Goal: Task Accomplishment & Management: Use online tool/utility

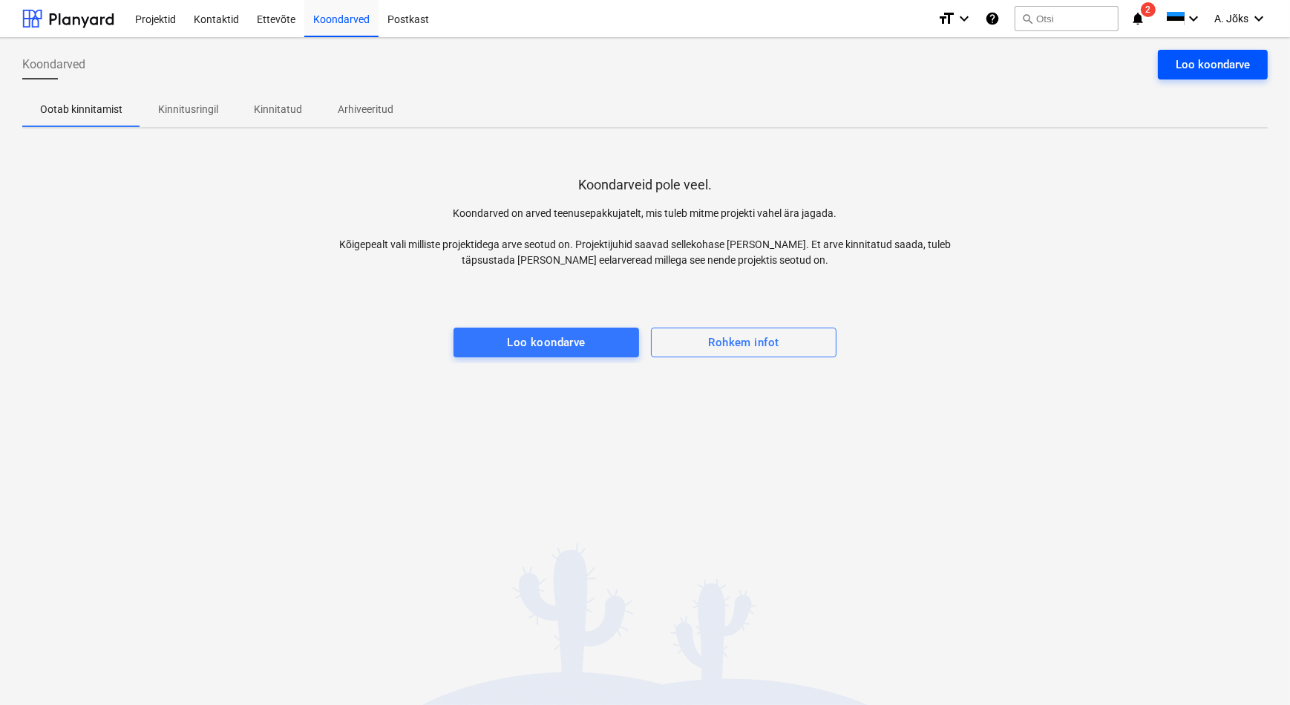
click at [1197, 65] on div "Loo koondarve" at bounding box center [1213, 64] width 74 height 19
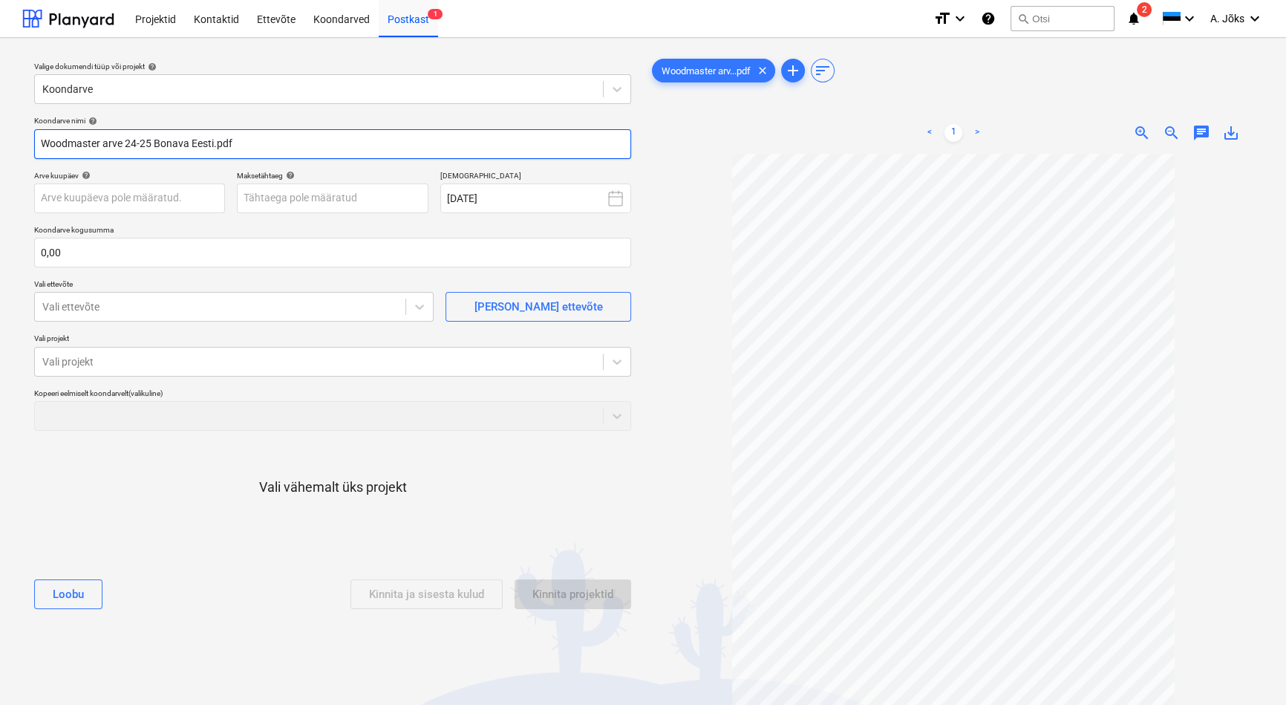
click at [215, 143] on input "Woodmaster arve 24-25 Bonava Eesti.pdf" at bounding box center [332, 144] width 597 height 30
click at [105, 141] on input "Woodmaster arve 24-25pdf" at bounding box center [332, 144] width 597 height 30
type input "Woodmaster OU arve 24-25pdf"
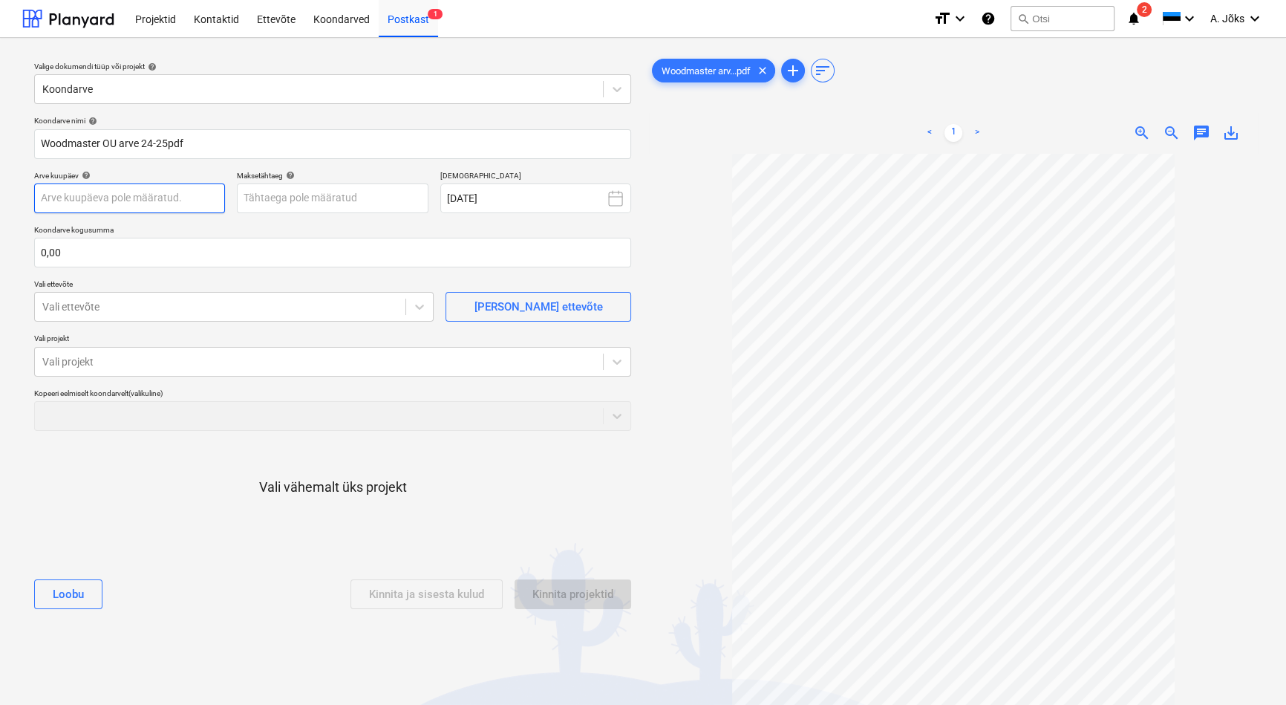
click at [186, 189] on body "Projektid Kontaktid Ettevõte Koondarved Postkast 1 format_size keyboard_arrow_d…" at bounding box center [643, 352] width 1286 height 705
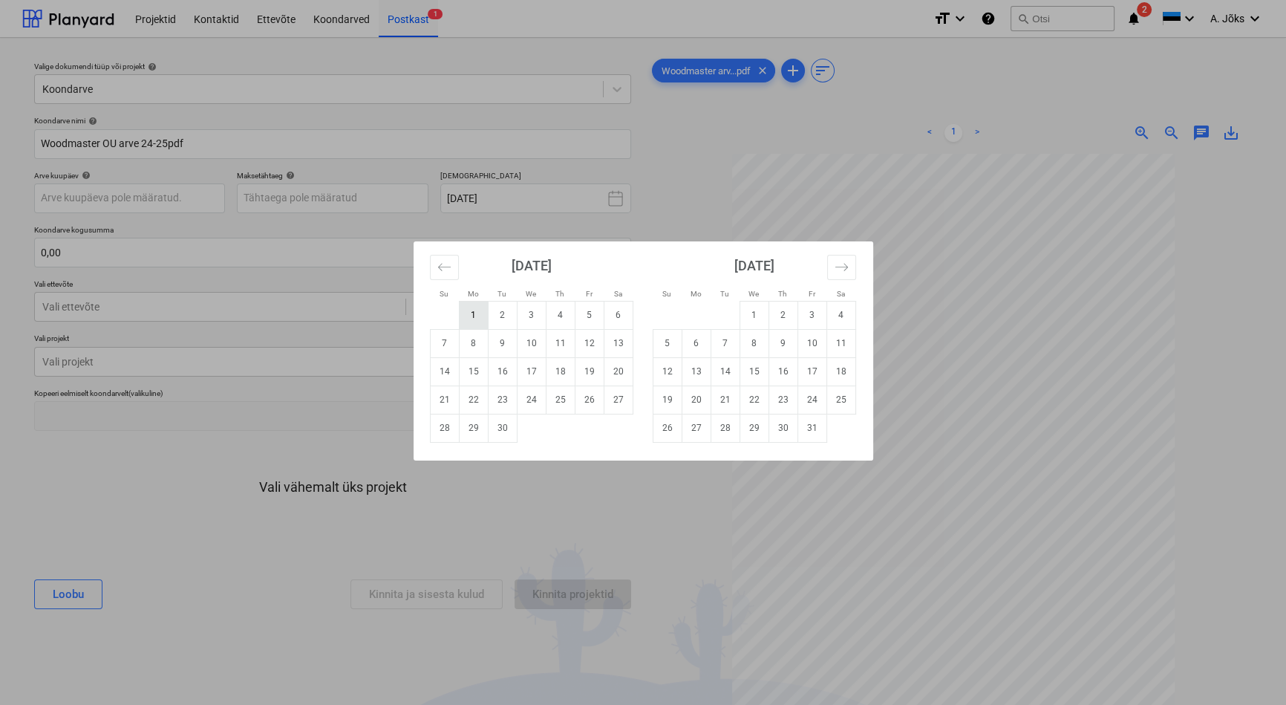
click at [474, 316] on td "1" at bounding box center [473, 315] width 29 height 28
type input "[DATE]"
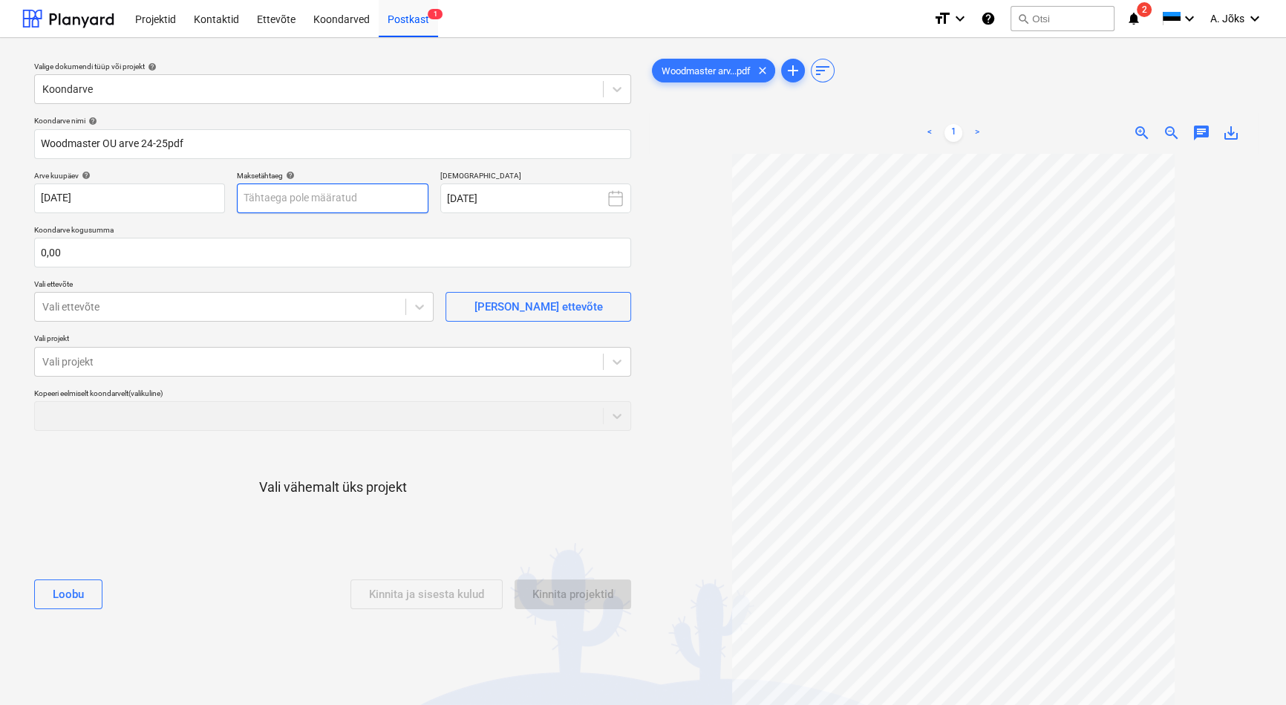
click at [383, 197] on body "Projektid Kontaktid Ettevõte Koondarved Postkast 1 format_size keyboard_arrow_d…" at bounding box center [643, 352] width 1286 height 705
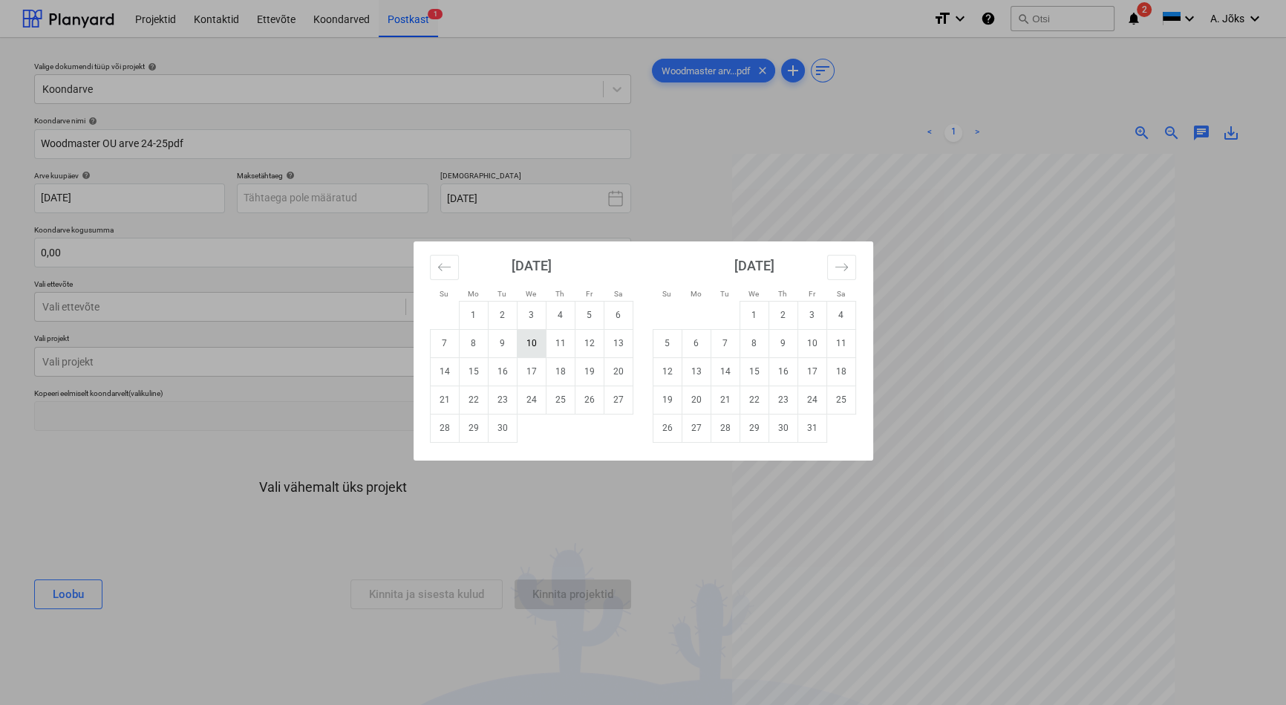
click at [529, 341] on td "10" at bounding box center [531, 343] width 29 height 28
type input "[DATE]"
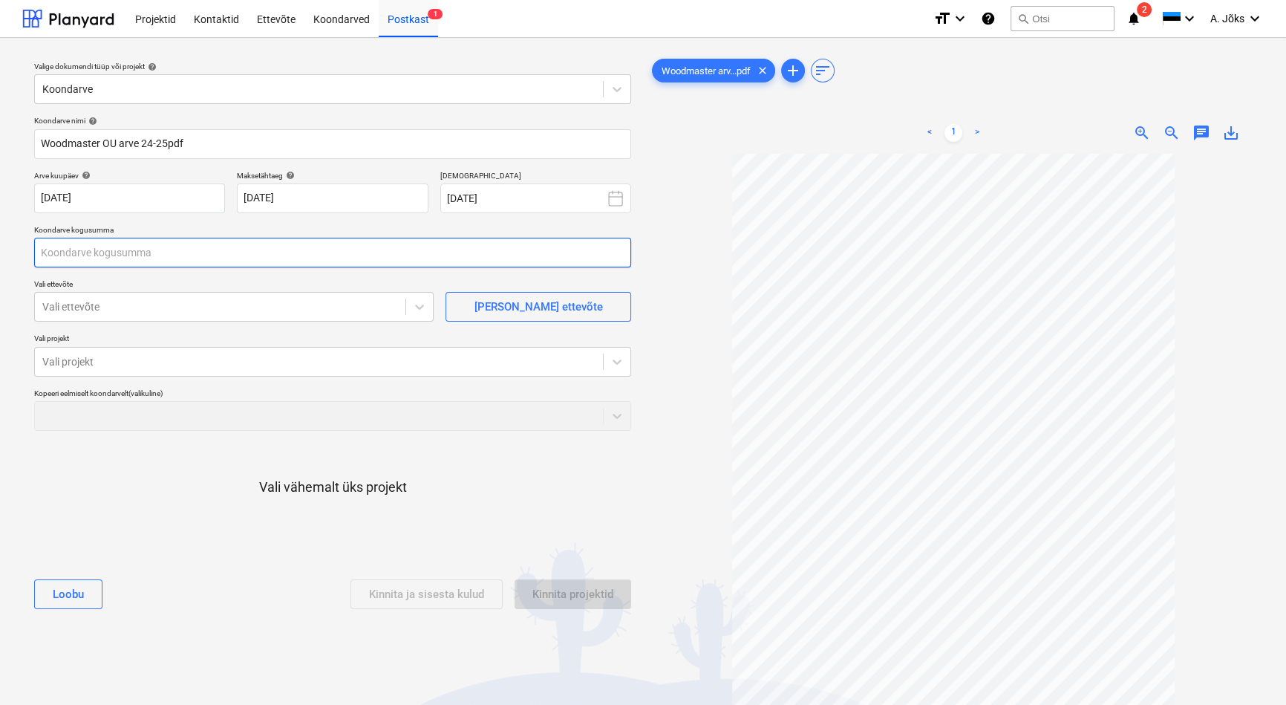
click at [255, 255] on input "text" at bounding box center [332, 253] width 597 height 30
type input "6 750,00"
click at [401, 18] on div "Postkast 1" at bounding box center [408, 18] width 59 height 38
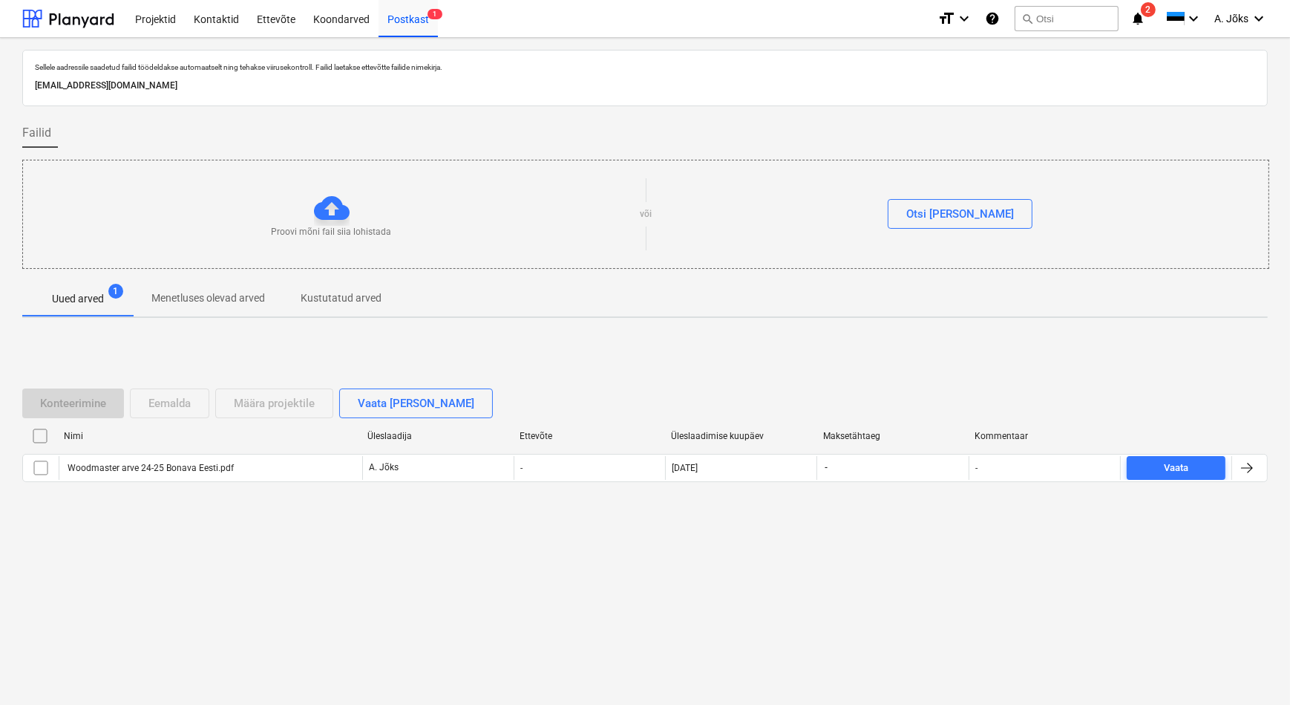
click at [41, 435] on input "checkbox" at bounding box center [40, 436] width 24 height 24
click at [154, 402] on div "Eemalda" at bounding box center [169, 402] width 42 height 19
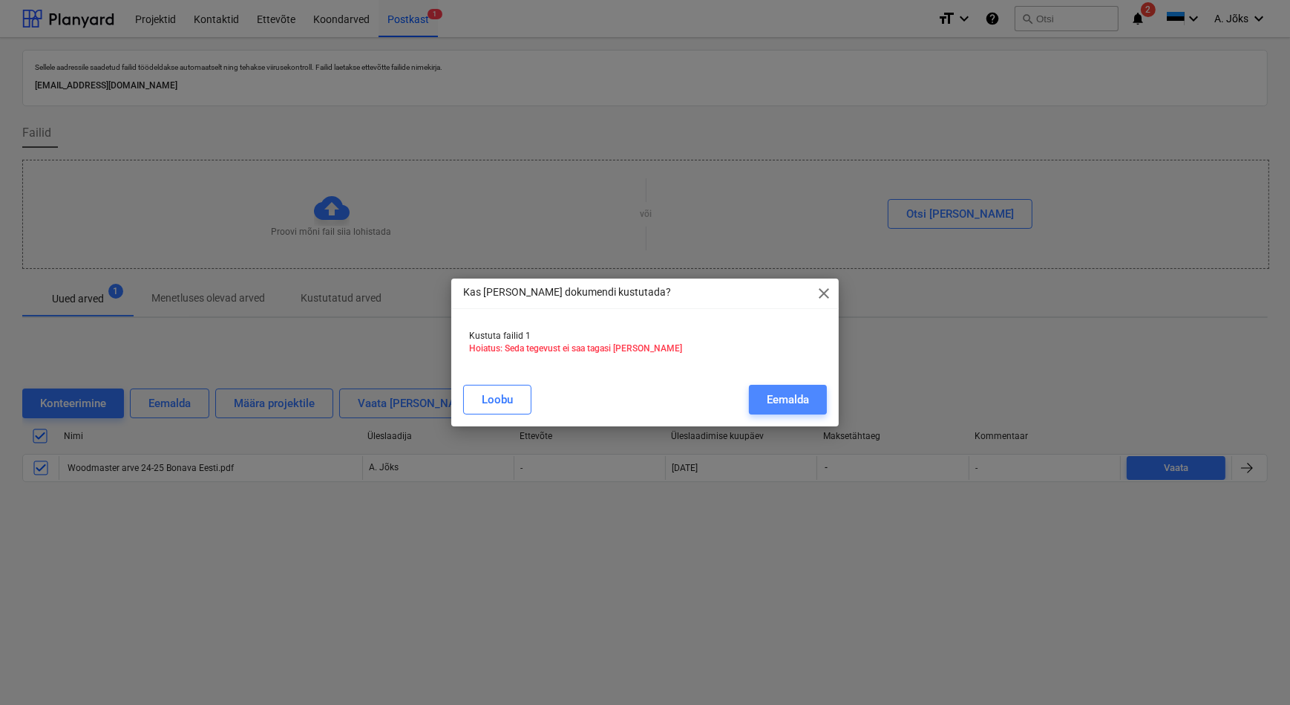
click at [785, 402] on div "Eemalda" at bounding box center [788, 399] width 42 height 19
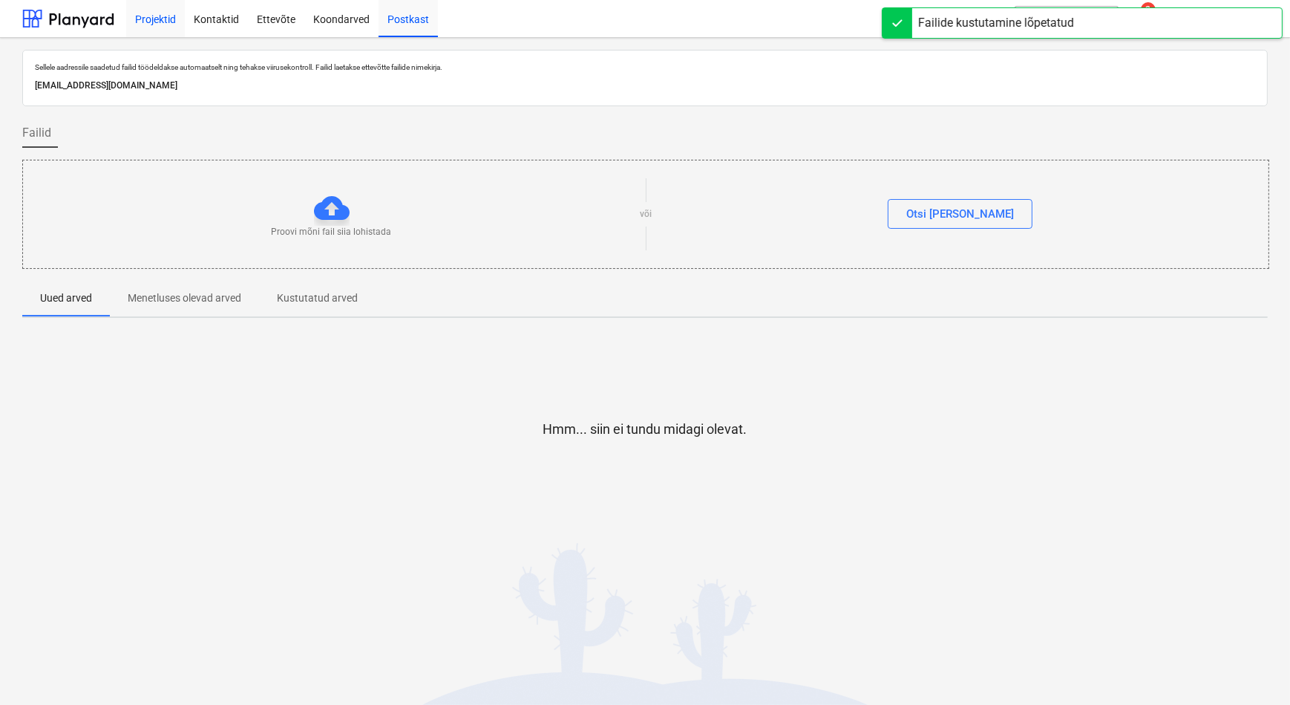
click at [170, 11] on div "Projektid" at bounding box center [155, 18] width 59 height 38
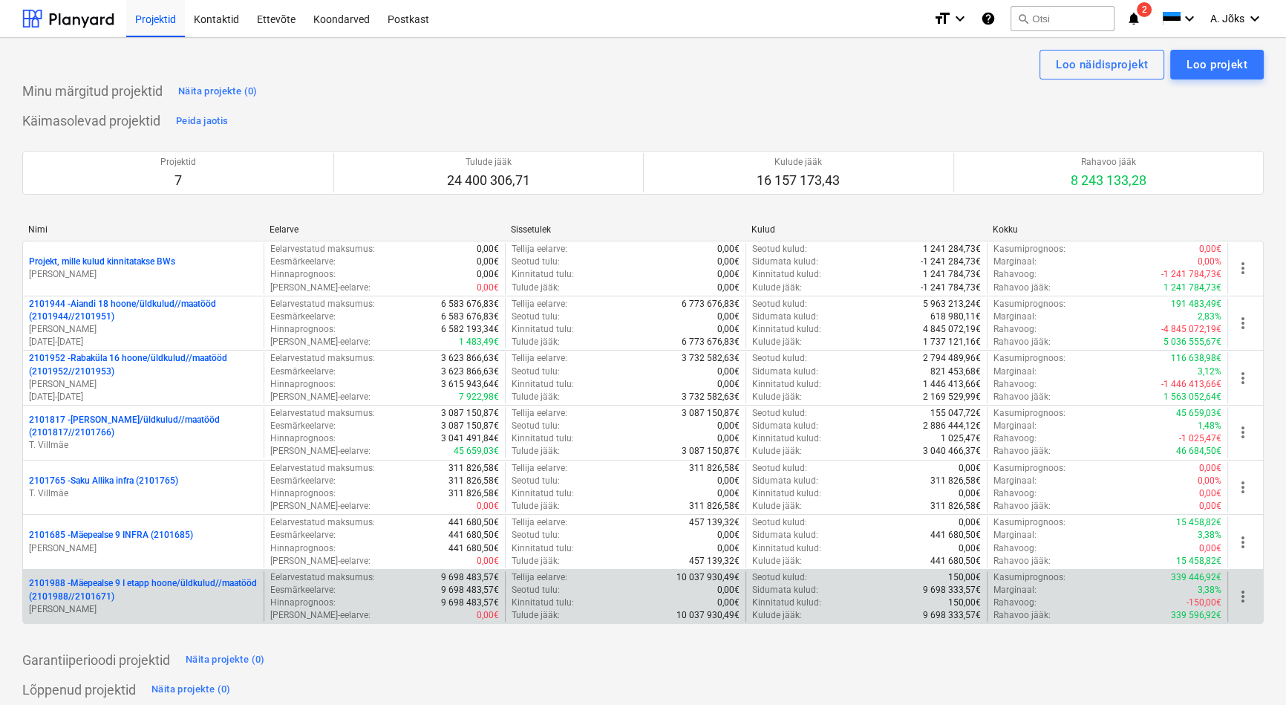
click at [164, 586] on p "2101988 - Mäepealse 9 I etapp hoone/üldkulud//maatööd (2101988//2101671)" at bounding box center [143, 589] width 229 height 25
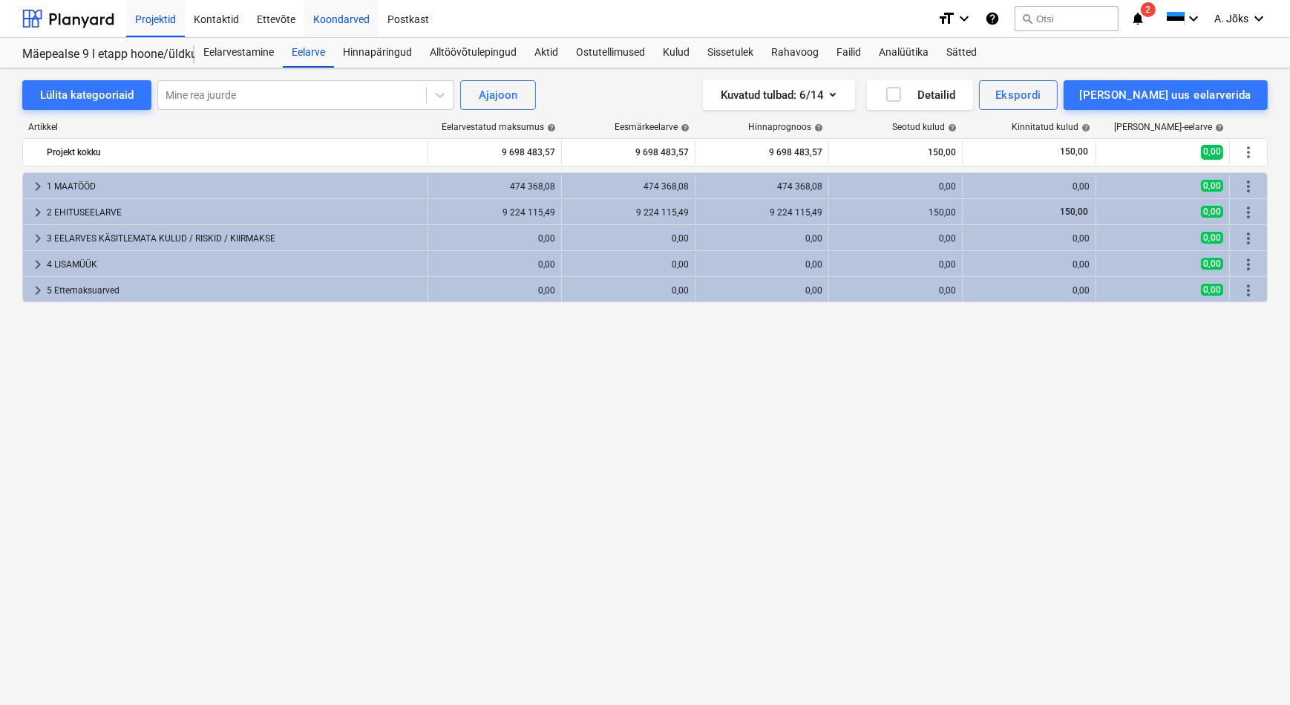
click at [333, 16] on div "Koondarved" at bounding box center [341, 18] width 74 height 38
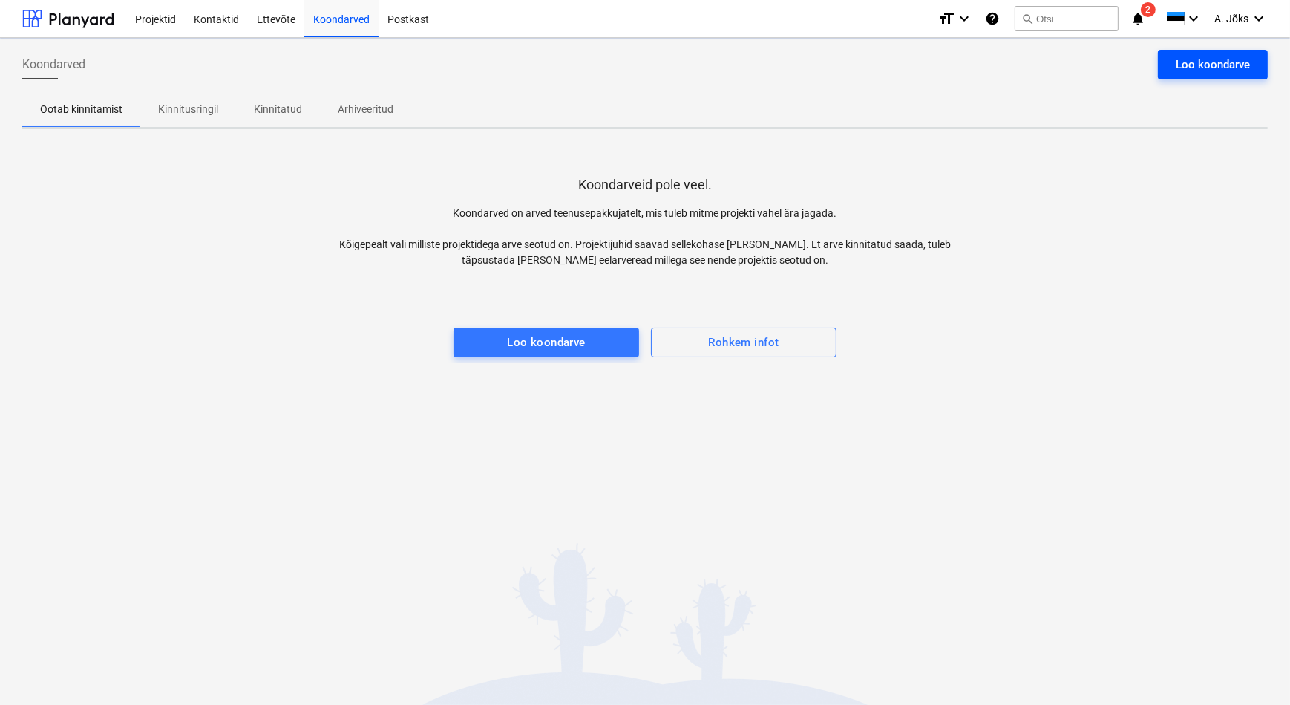
click at [1222, 59] on div "Loo koondarve" at bounding box center [1213, 64] width 74 height 19
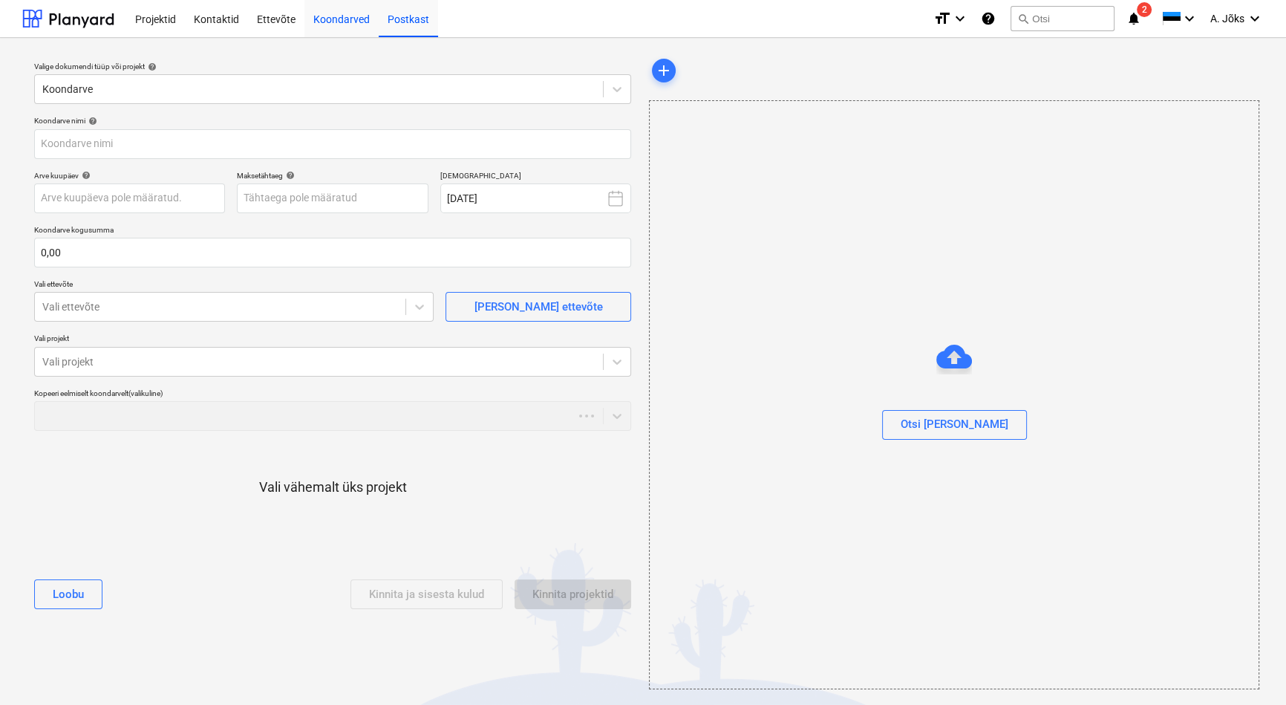
click at [335, 13] on div "Koondarved" at bounding box center [341, 18] width 74 height 38
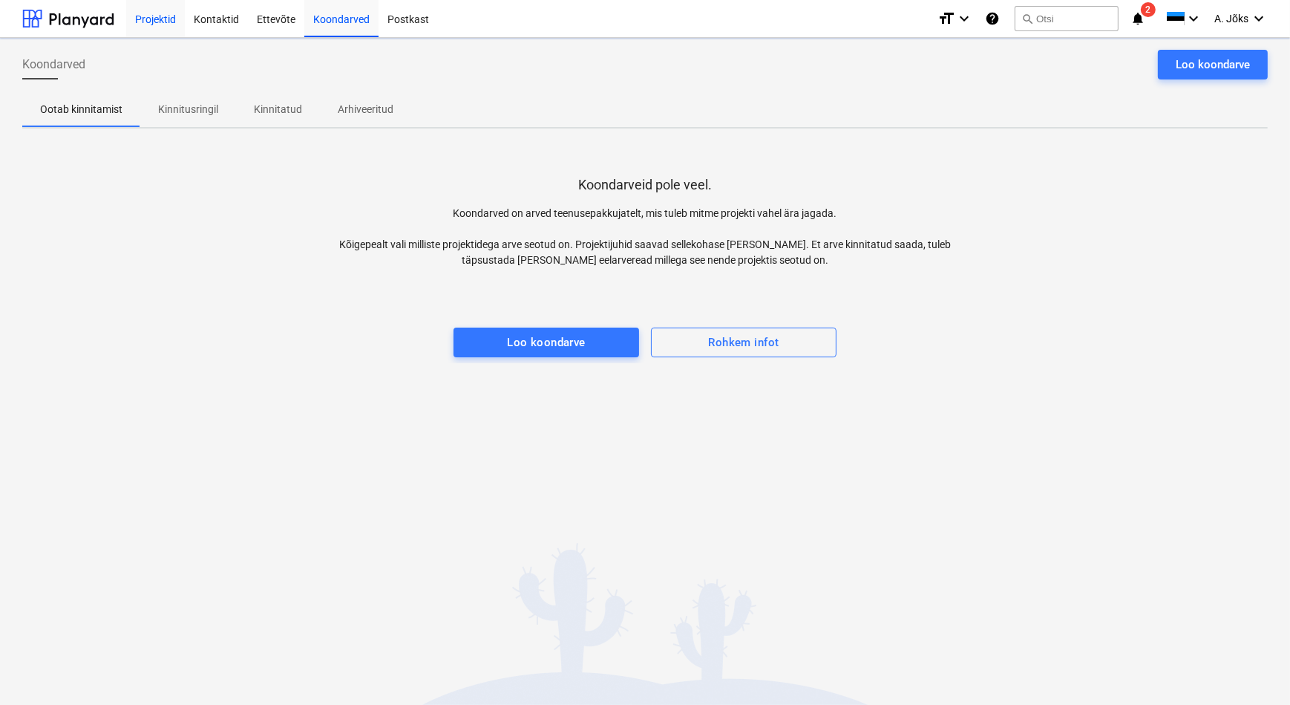
click at [166, 17] on div "Projektid" at bounding box center [155, 18] width 59 height 38
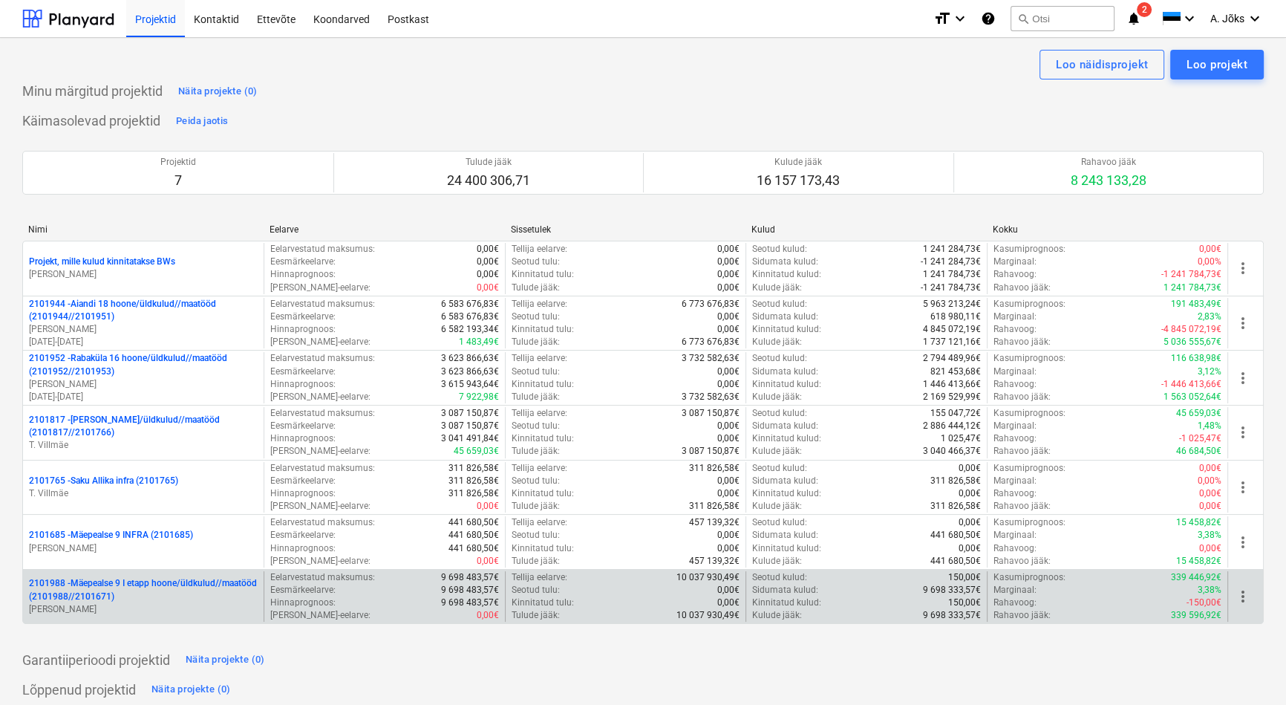
click at [156, 587] on p "2101988 - Mäepealse 9 I etapp hoone/üldkulud//maatööd (2101988//2101671)" at bounding box center [143, 589] width 229 height 25
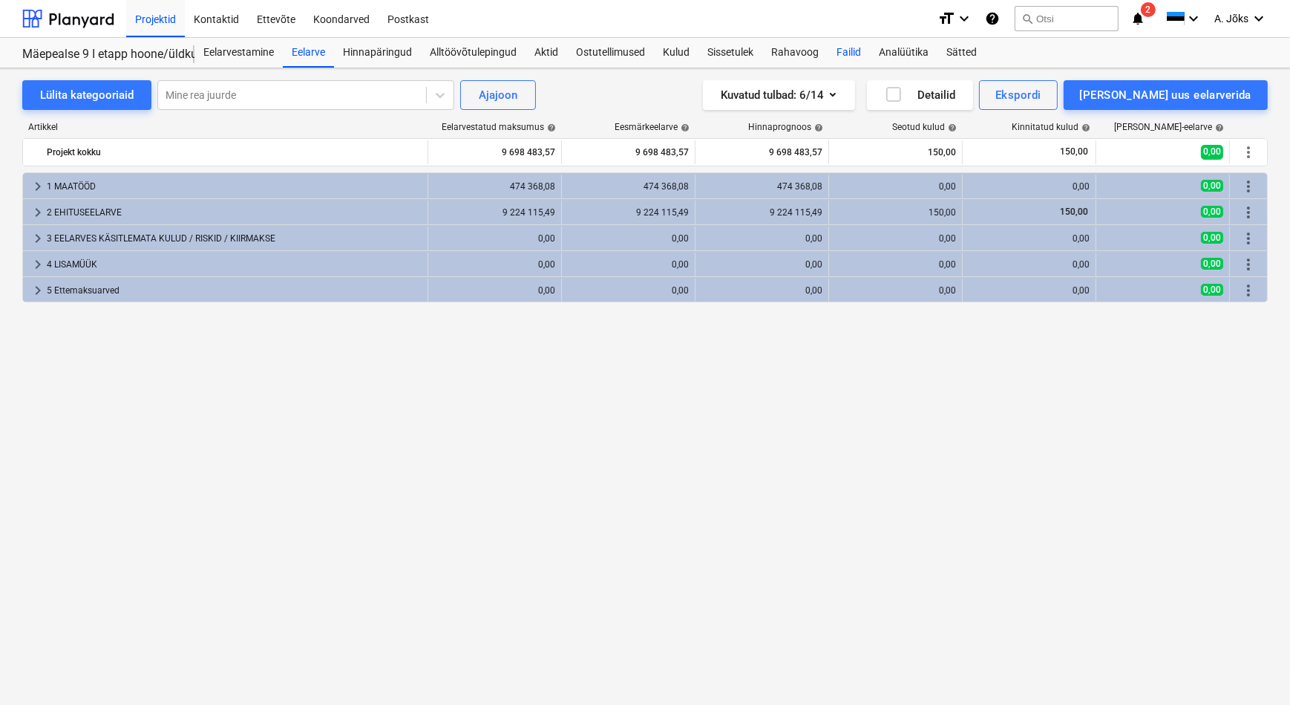
click at [851, 47] on div "Failid" at bounding box center [849, 53] width 42 height 30
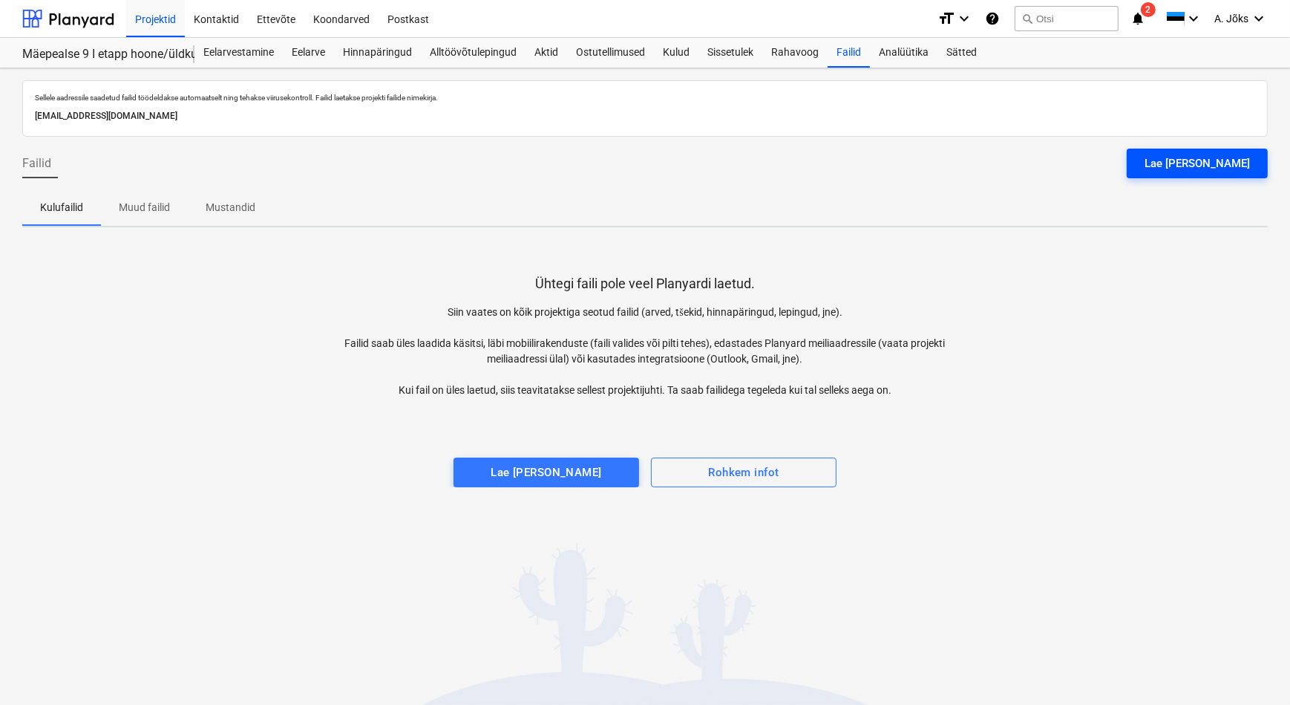
click at [1188, 163] on div "Lae [PERSON_NAME]" at bounding box center [1197, 163] width 105 height 19
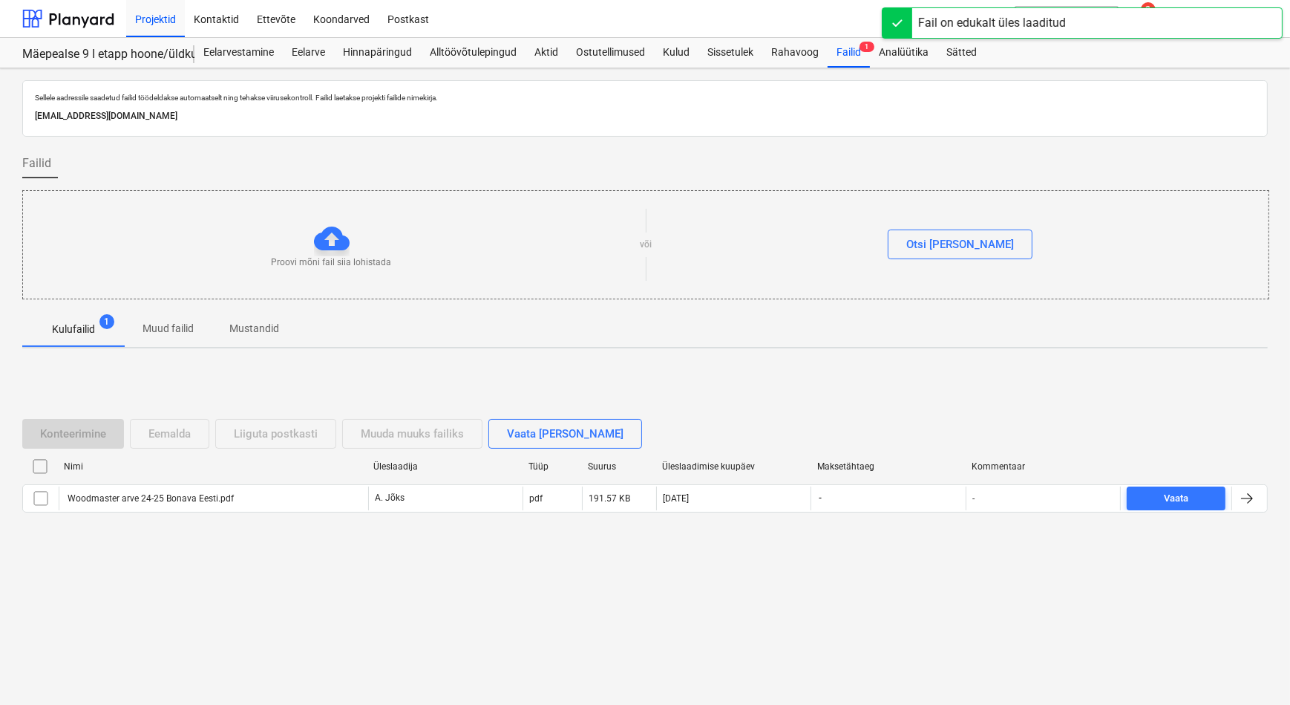
click at [267, 571] on div "Konteerimine Eemalda Liiguta postkasti Muuda muuks failiks Vaata [PERSON_NAME] …" at bounding box center [645, 471] width 1246 height 223
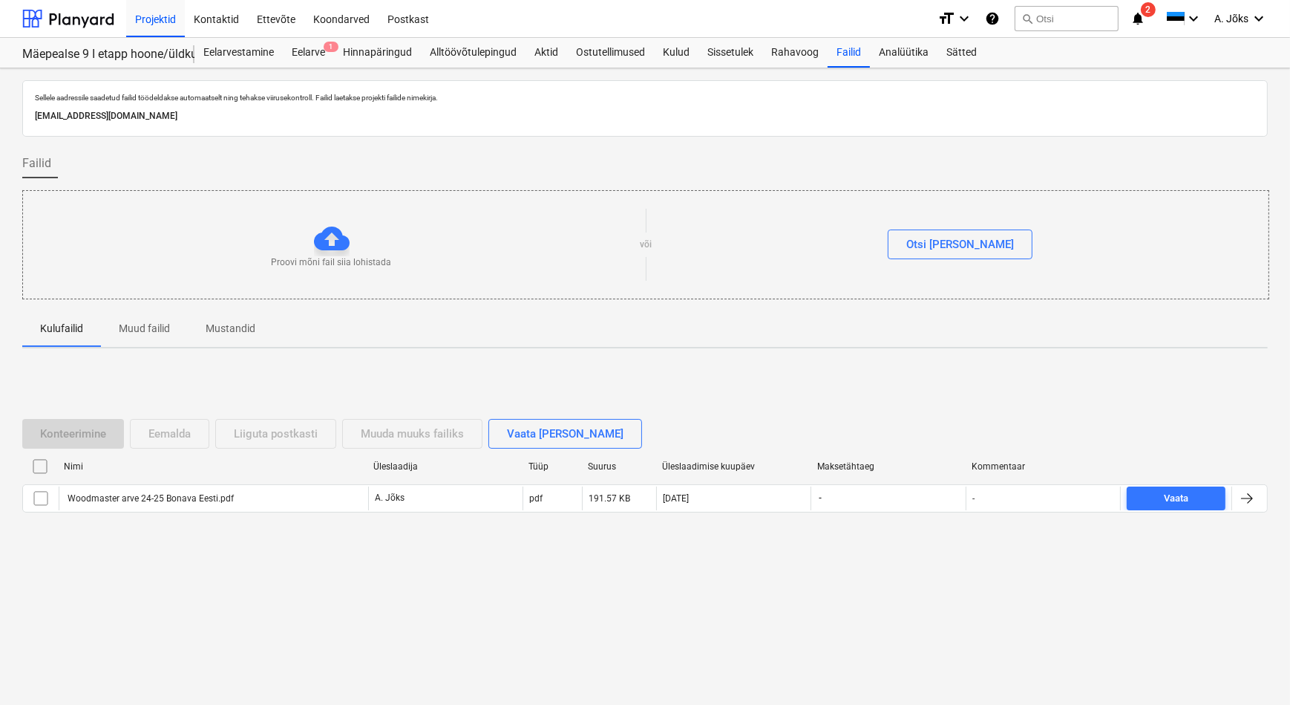
click at [111, 544] on div "Konteerimine Eemalda Liiguta postkasti Muuda muuks failiks Vaata [PERSON_NAME] …" at bounding box center [645, 471] width 1246 height 223
click at [1221, 10] on div "A. Jõks keyboard_arrow_down" at bounding box center [1241, 18] width 53 height 37
click at [1198, 88] on div "Logi välja" at bounding box center [1223, 82] width 89 height 24
